Goal: Information Seeking & Learning: Learn about a topic

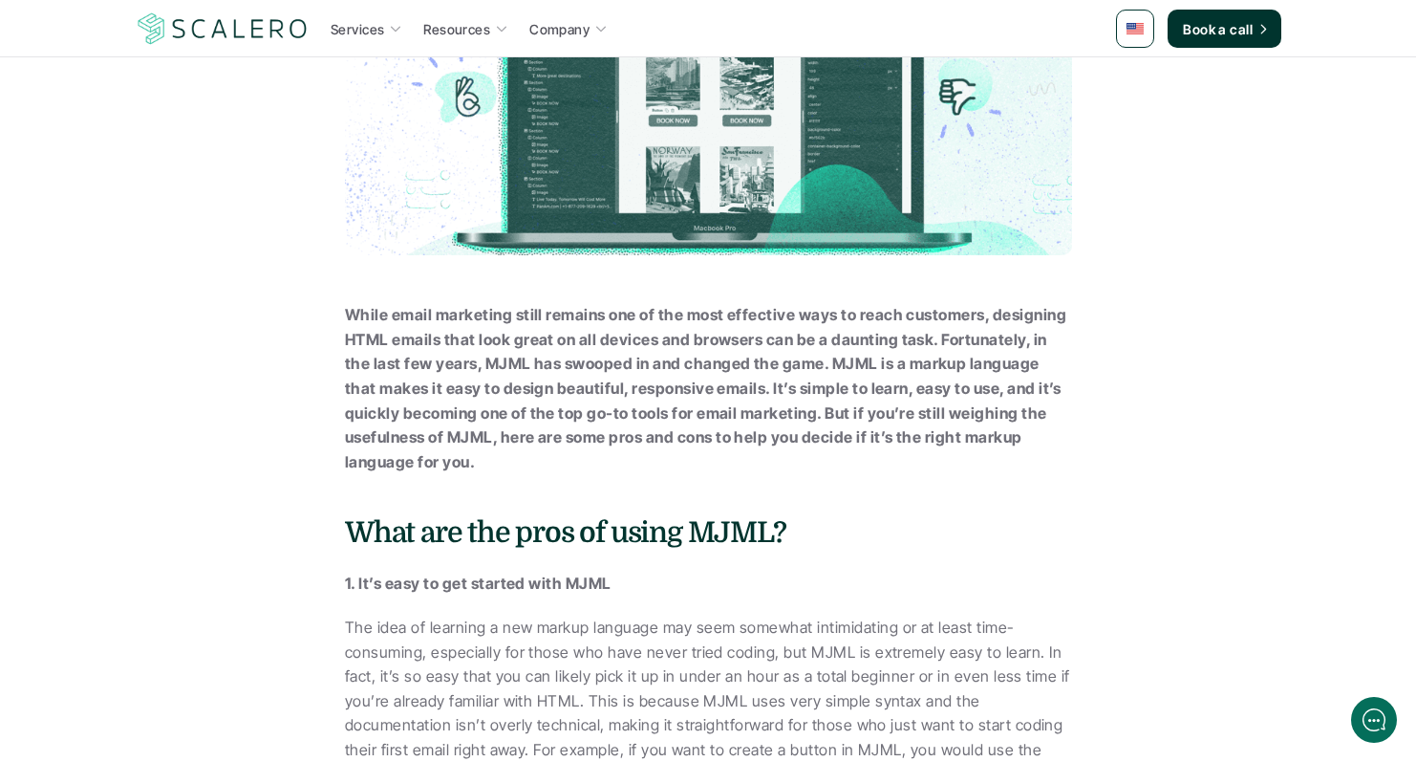
scroll to position [337, 0]
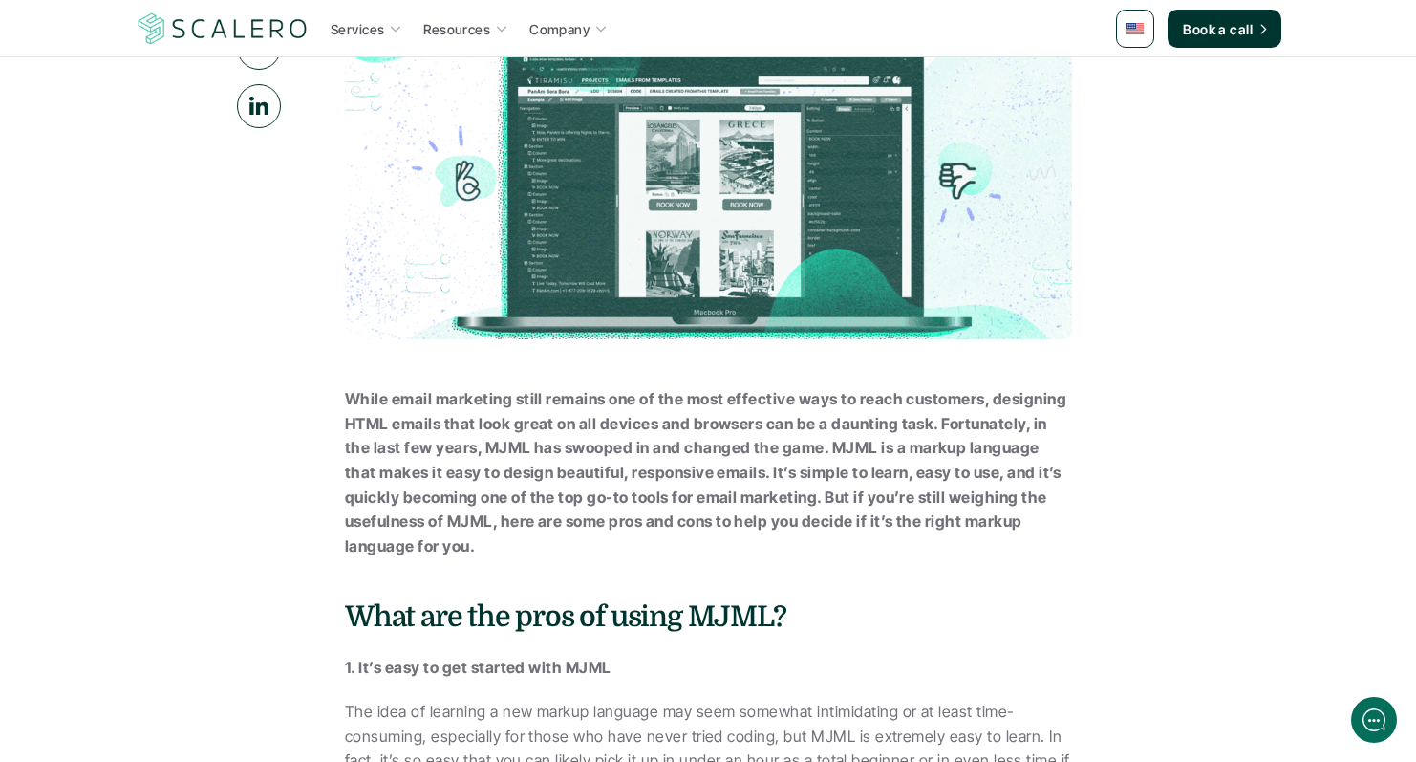
click at [516, 432] on strong "While email marketing still remains one of the most effective ways to reach cus…" at bounding box center [707, 472] width 725 height 166
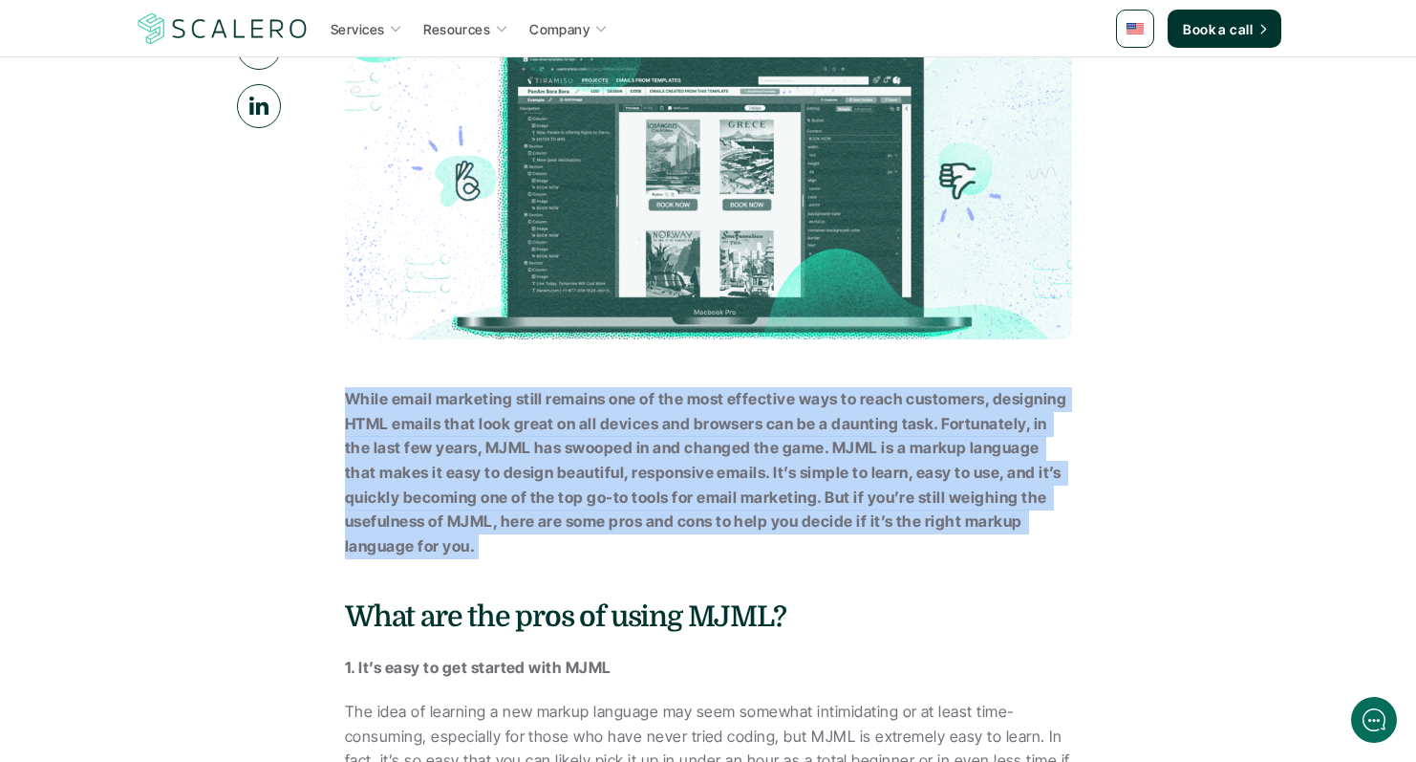
click at [516, 432] on strong "While email marketing still remains one of the most effective ways to reach cus…" at bounding box center [707, 472] width 725 height 166
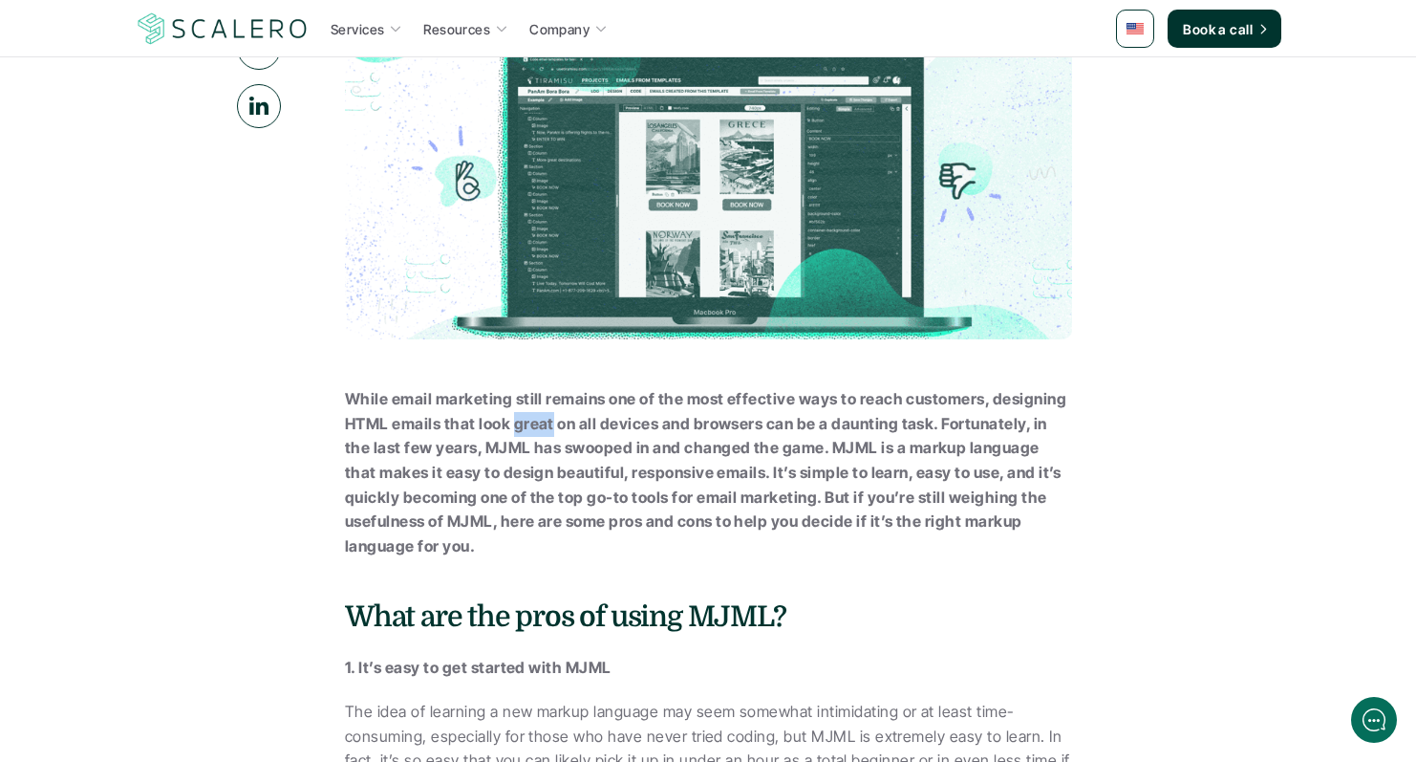
click at [516, 432] on strong "While email marketing still remains one of the most effective ways to reach cus…" at bounding box center [707, 472] width 725 height 166
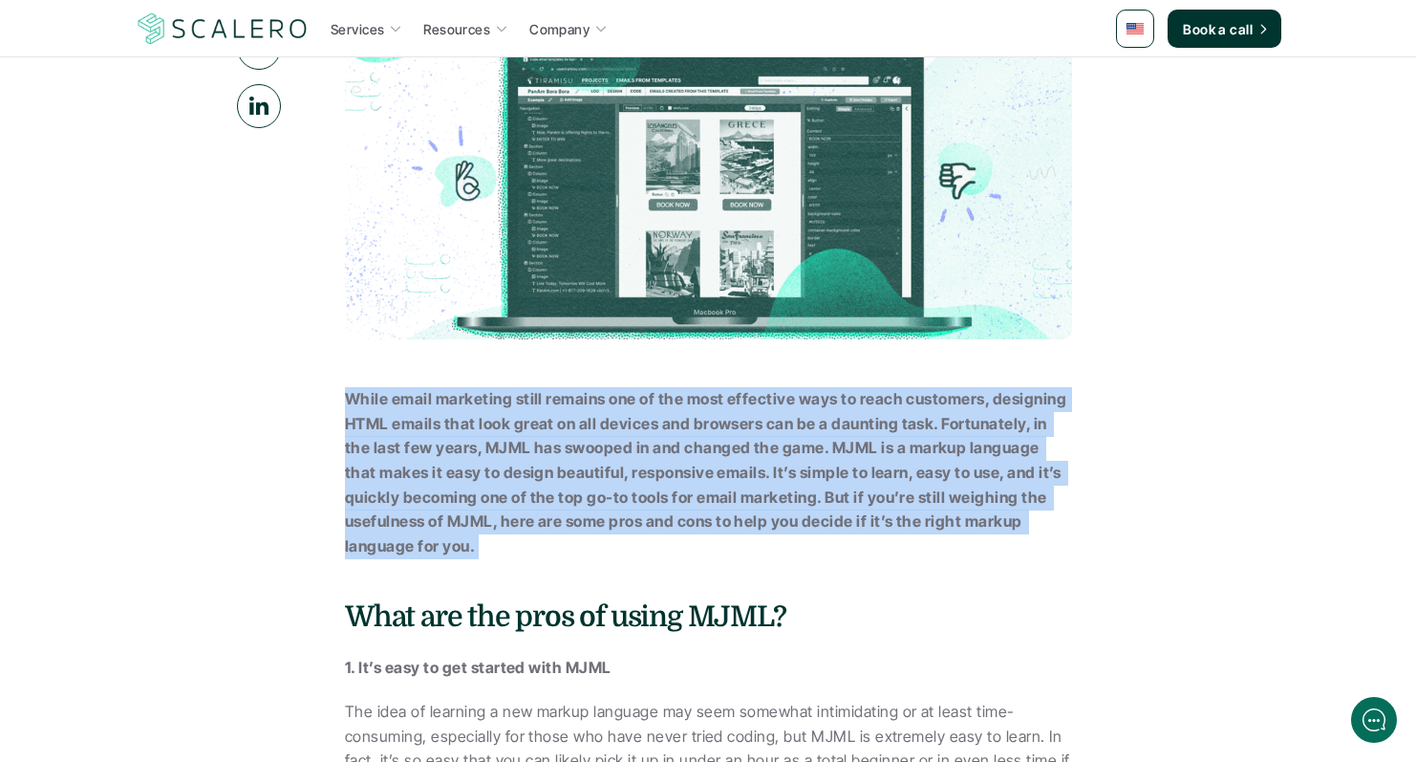
click at [516, 432] on strong "While email marketing still remains one of the most effective ways to reach cus…" at bounding box center [707, 472] width 725 height 166
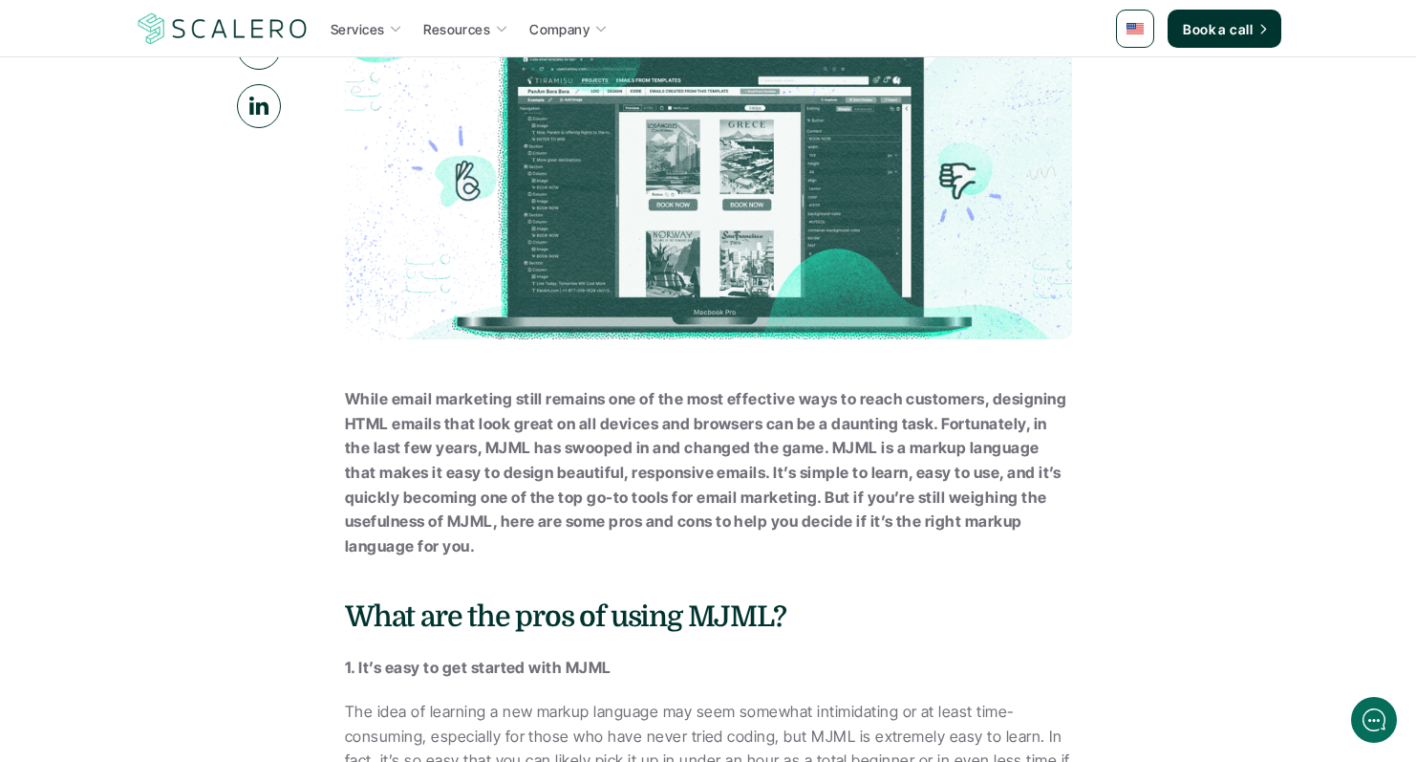
click at [516, 432] on strong "While email marketing still remains one of the most effective ways to reach cus…" at bounding box center [707, 472] width 725 height 166
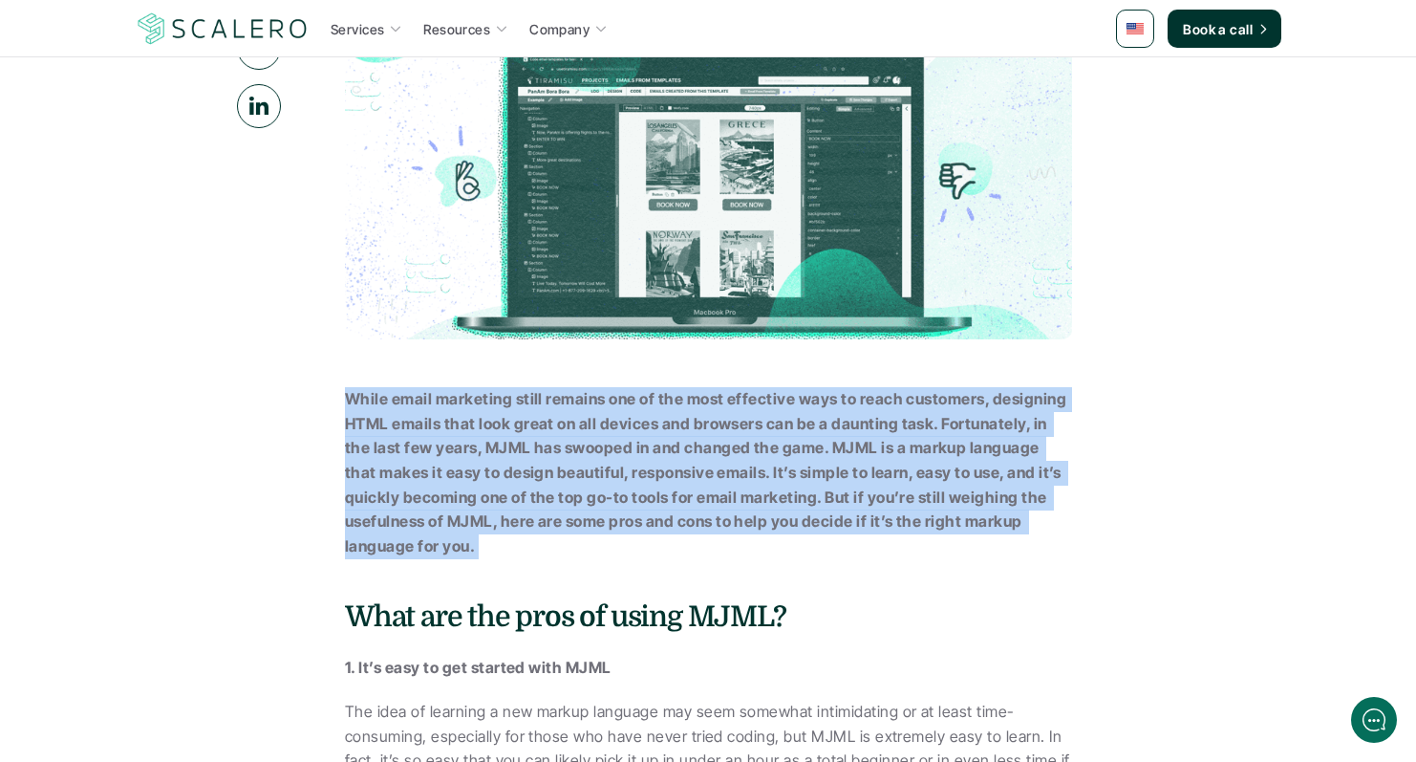
click at [516, 432] on strong "While email marketing still remains one of the most effective ways to reach cus…" at bounding box center [707, 472] width 725 height 166
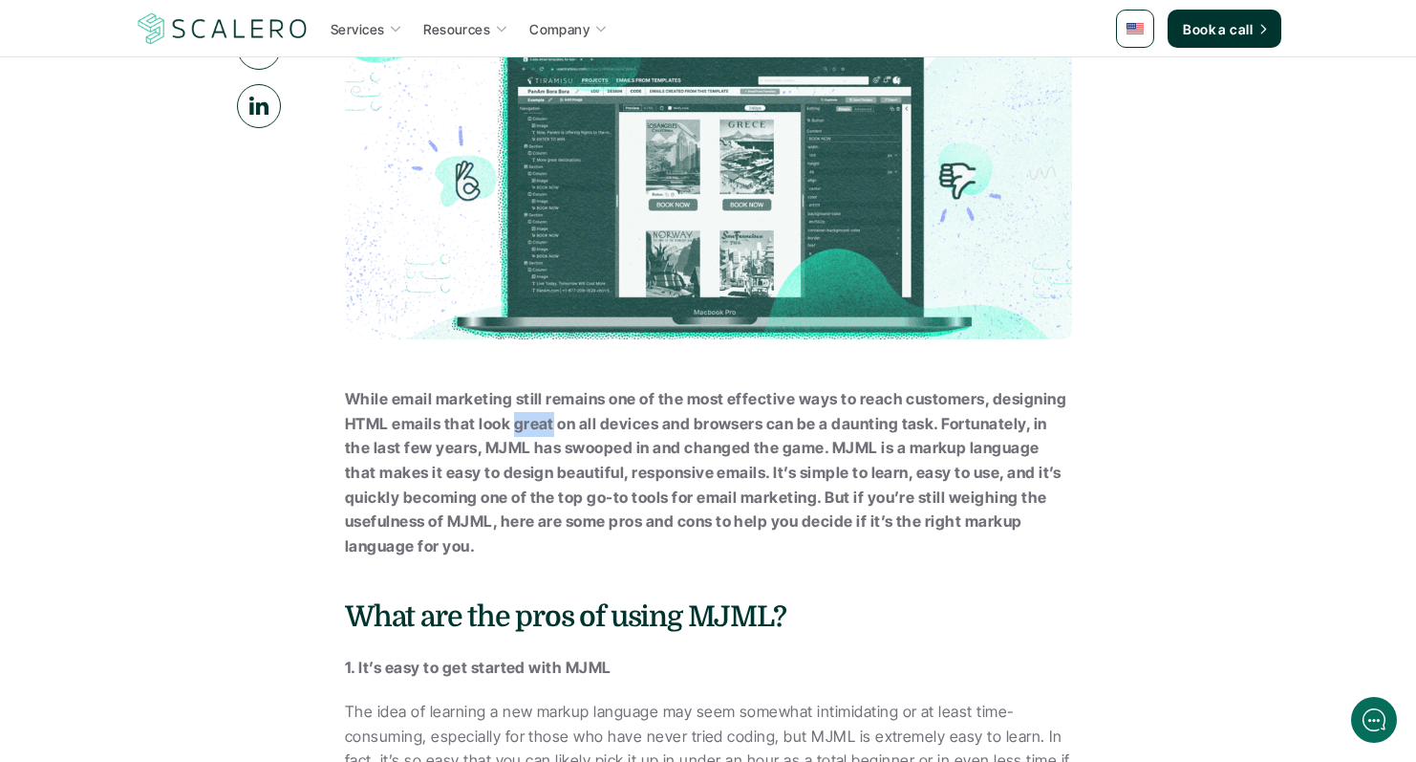
click at [516, 432] on strong "While email marketing still remains one of the most effective ways to reach cus…" at bounding box center [707, 472] width 725 height 166
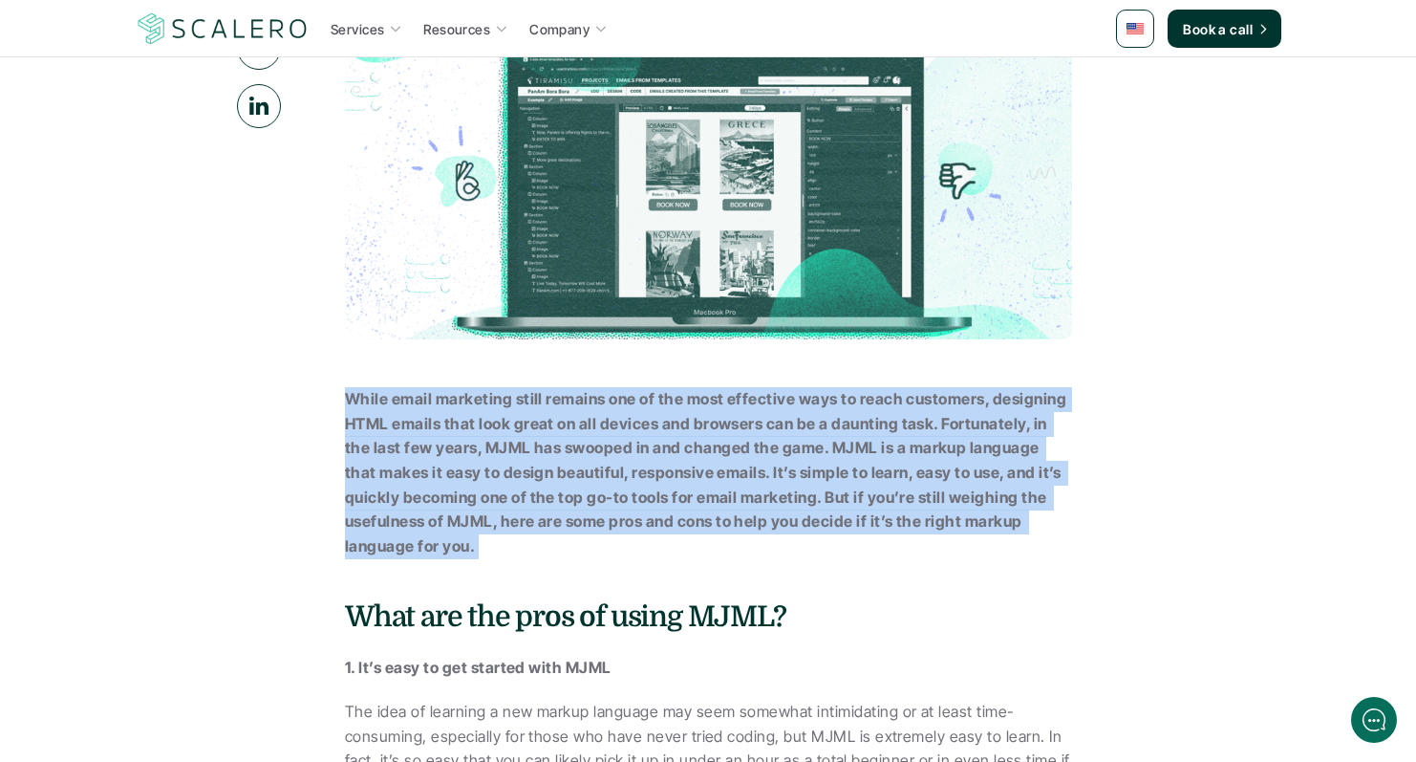
click at [516, 432] on strong "While email marketing still remains one of the most effective ways to reach cus…" at bounding box center [707, 472] width 725 height 166
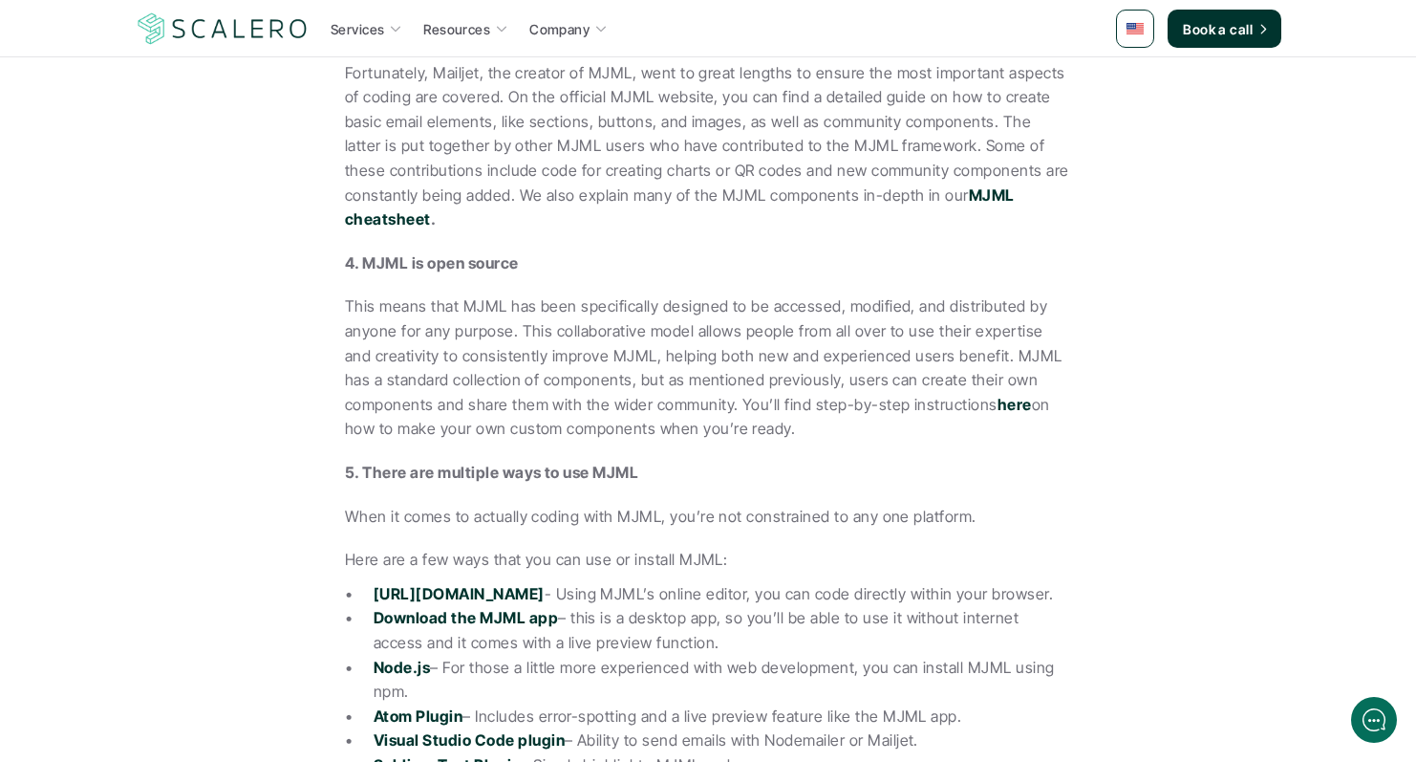
scroll to position [1617, 0]
click at [519, 342] on p "This means that MJML has been specifically designed to be accessed, modified, a…" at bounding box center [708, 365] width 726 height 147
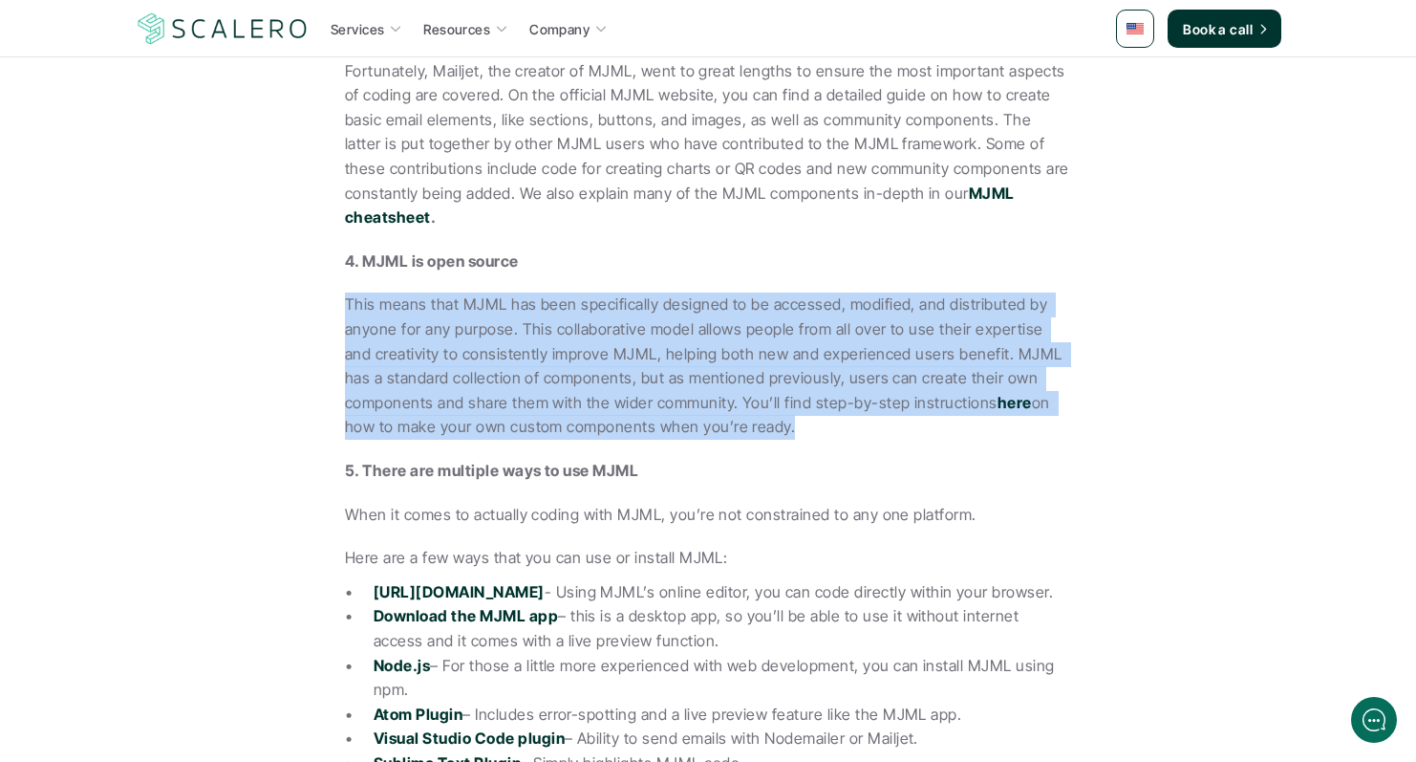
click at [519, 342] on p "This means that MJML has been specifically designed to be accessed, modified, a…" at bounding box center [708, 365] width 726 height 147
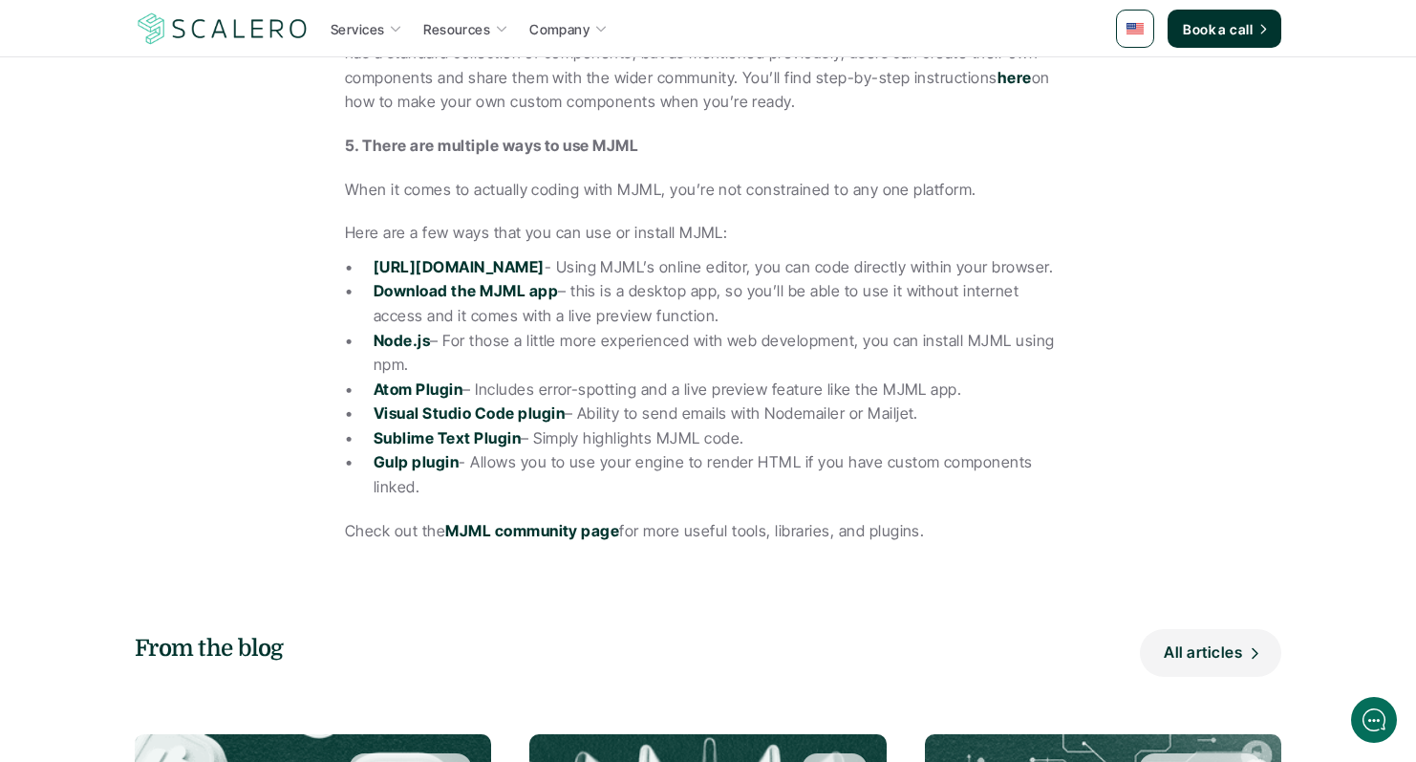
scroll to position [1945, 0]
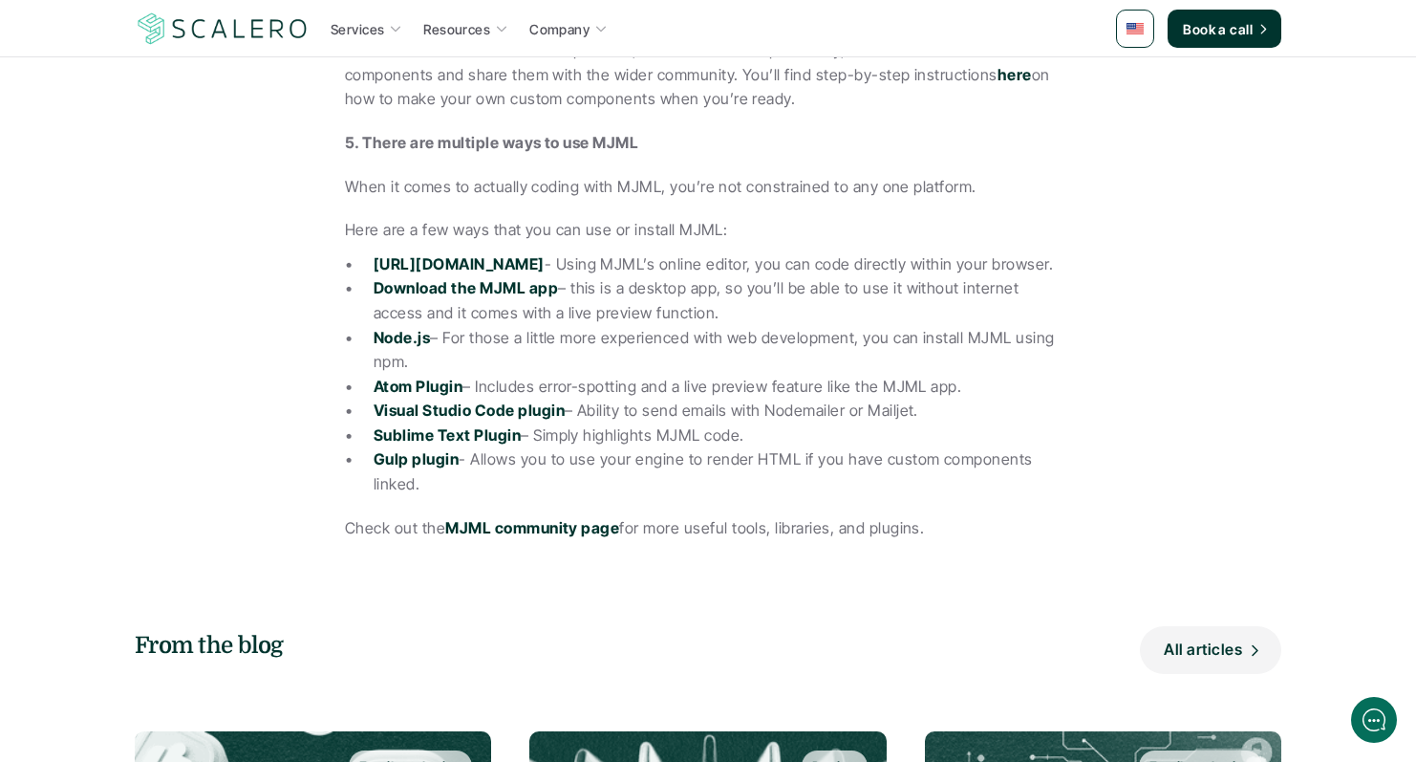
click at [532, 326] on p "Node.js – For those a little more experienced with web development, you can ins…" at bounding box center [723, 350] width 698 height 49
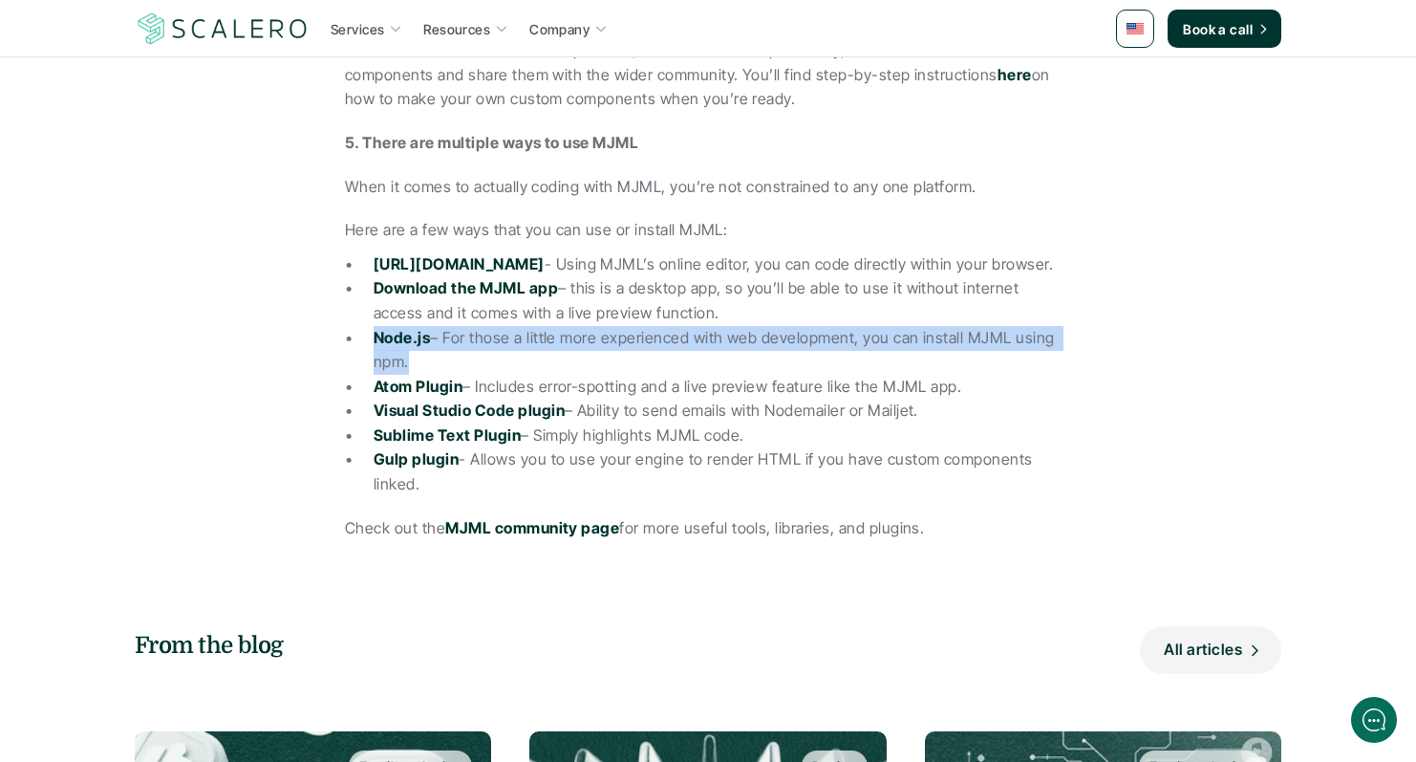
click at [532, 326] on p "Node.js – For those a little more experienced with web development, you can ins…" at bounding box center [723, 350] width 698 height 49
